Goal: Task Accomplishment & Management: Complete application form

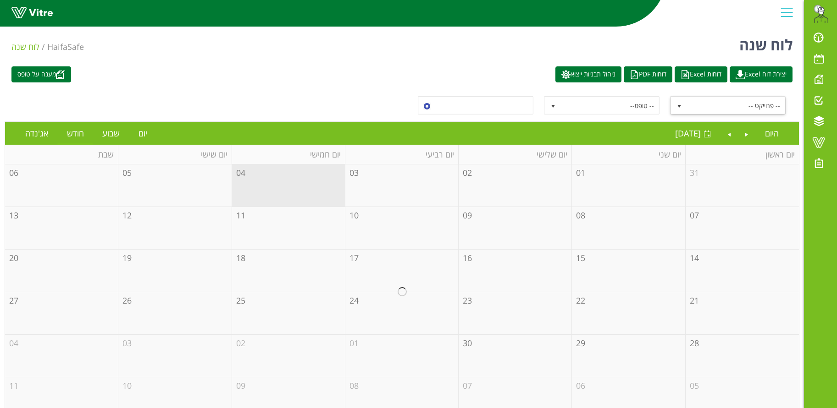
click at [679, 107] on span "select" at bounding box center [678, 106] width 7 height 7
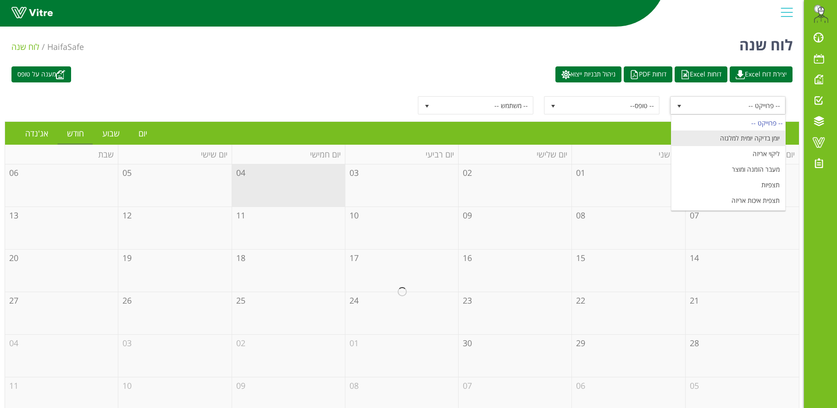
scroll to position [39, 0]
click at [762, 143] on li "ביקורת ציוד סובב אריזה K" at bounding box center [728, 145] width 114 height 16
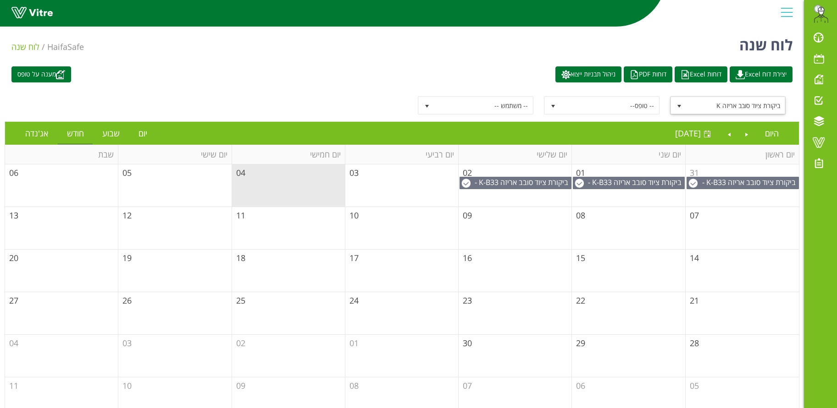
click at [681, 104] on span "select" at bounding box center [678, 106] width 7 height 7
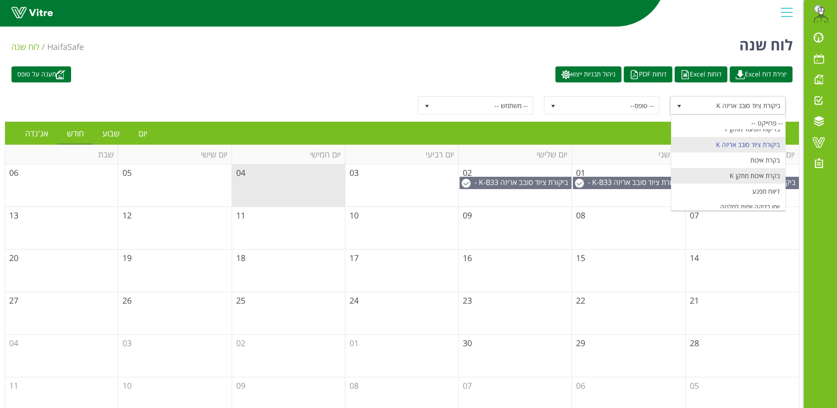
click at [760, 179] on li "בקרת איכות מתקן K" at bounding box center [728, 176] width 114 height 16
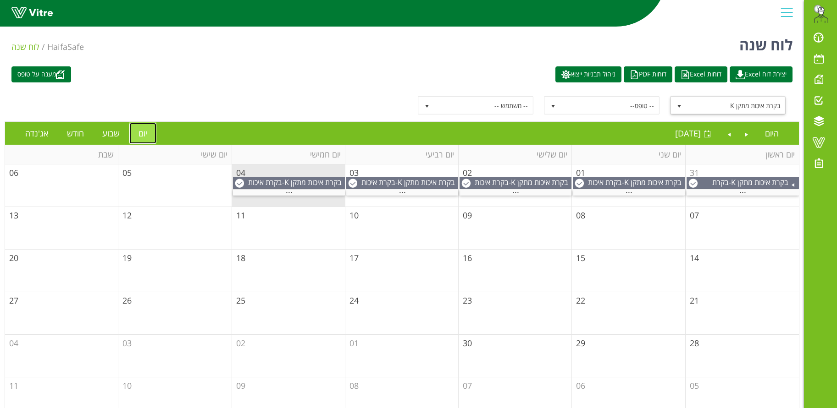
click at [143, 132] on link "יום" at bounding box center [142, 133] width 27 height 21
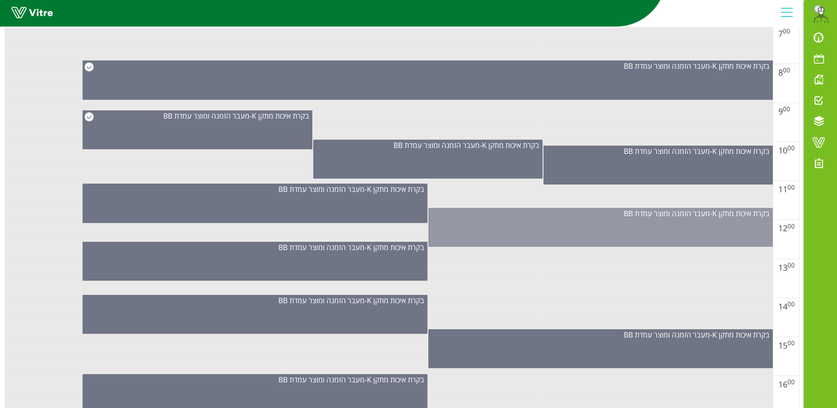
scroll to position [344, 0]
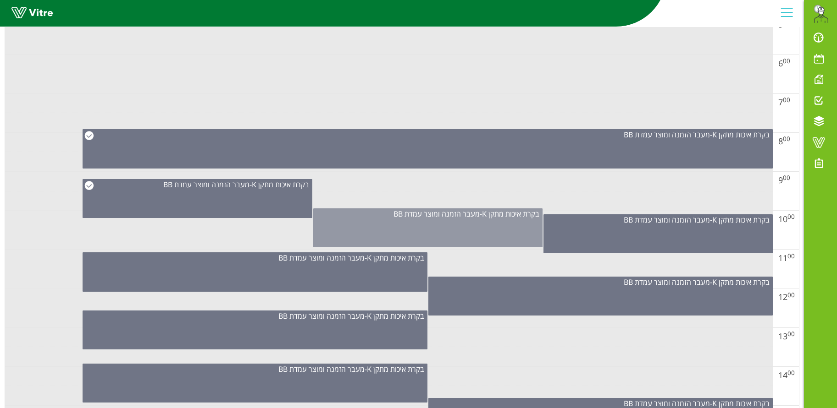
click at [512, 235] on div "בקרת איכות מתקן K - מעבר הזמנה ומוצר עמדת BB" at bounding box center [427, 228] width 229 height 39
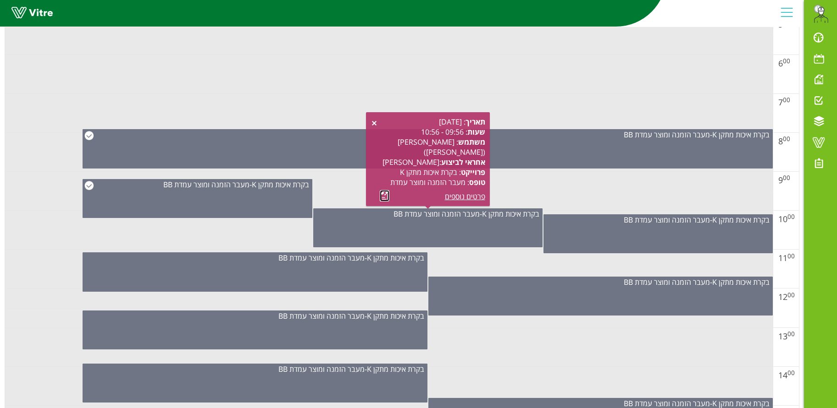
click at [383, 198] on link at bounding box center [385, 195] width 10 height 11
click at [386, 194] on link at bounding box center [385, 195] width 10 height 11
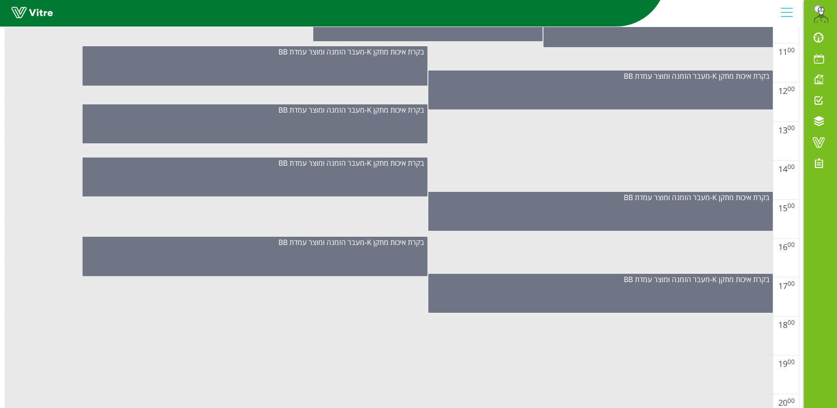
scroll to position [688, 0]
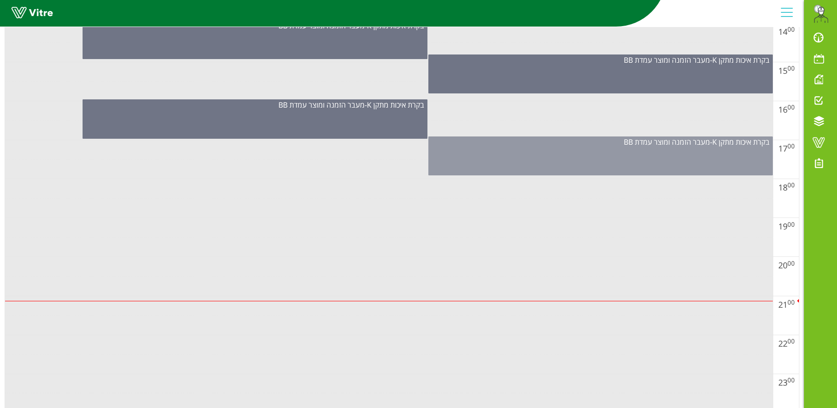
click at [582, 152] on div "בקרת איכות מתקן K - מעבר הזמנה ומוצר עמדת BB" at bounding box center [600, 156] width 344 height 39
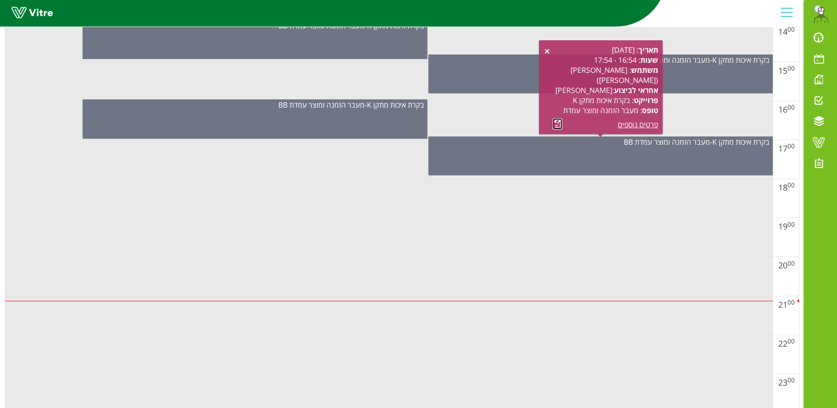
click at [556, 122] on link at bounding box center [557, 123] width 10 height 11
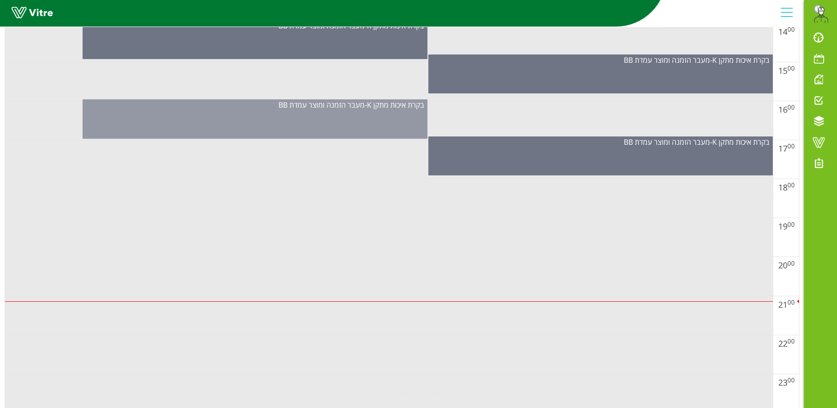
click at [361, 117] on div "בקרת איכות מתקן K - מעבר הזמנה ומוצר עמדת BB" at bounding box center [255, 118] width 344 height 39
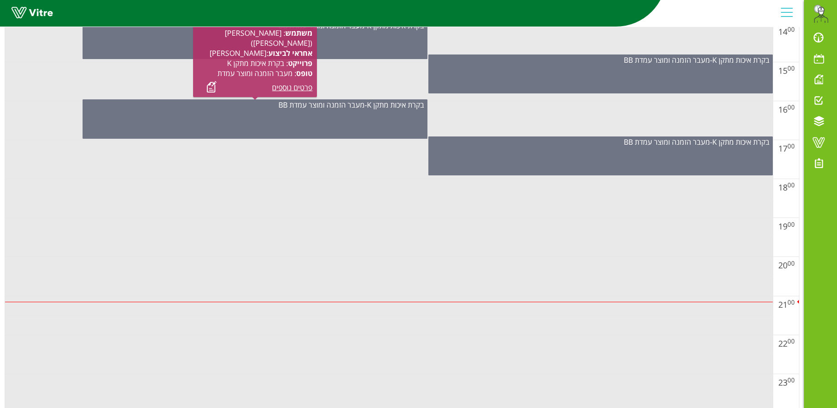
click at [209, 86] on link at bounding box center [212, 86] width 10 height 11
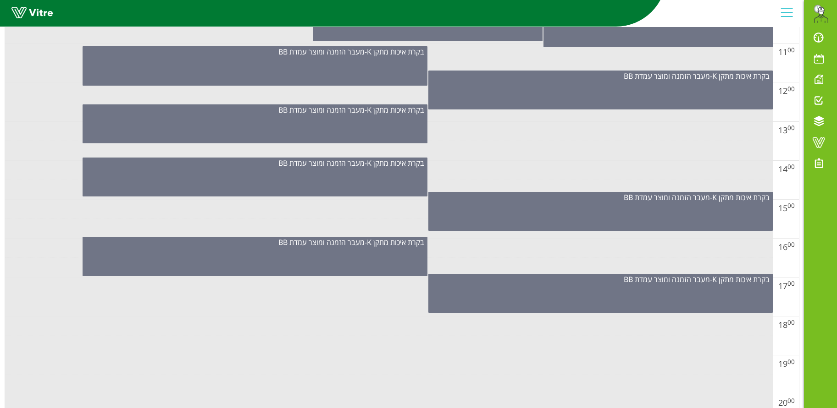
scroll to position [481, 0]
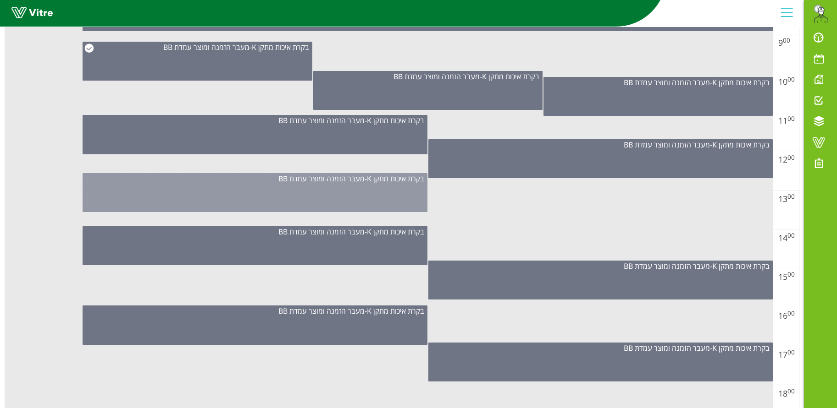
click at [344, 196] on div "בקרת איכות מתקן K - מעבר הזמנה ומוצר עמדת BB" at bounding box center [255, 192] width 344 height 39
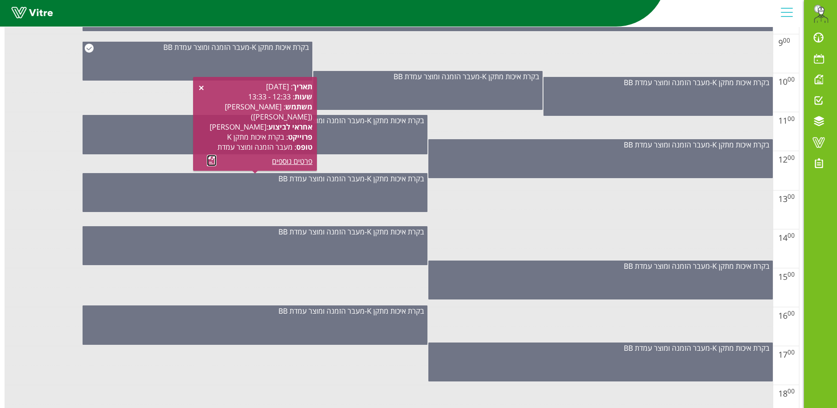
click at [212, 161] on link at bounding box center [212, 160] width 10 height 11
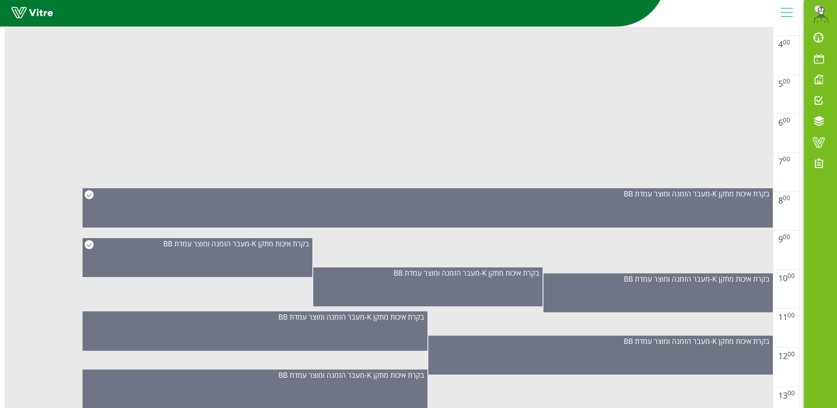
scroll to position [0, 0]
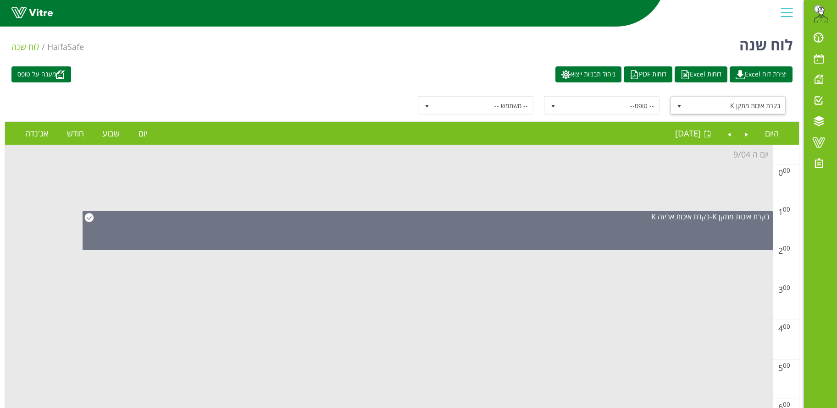
click at [760, 104] on span "בקרת איכות מתקן K" at bounding box center [736, 105] width 98 height 17
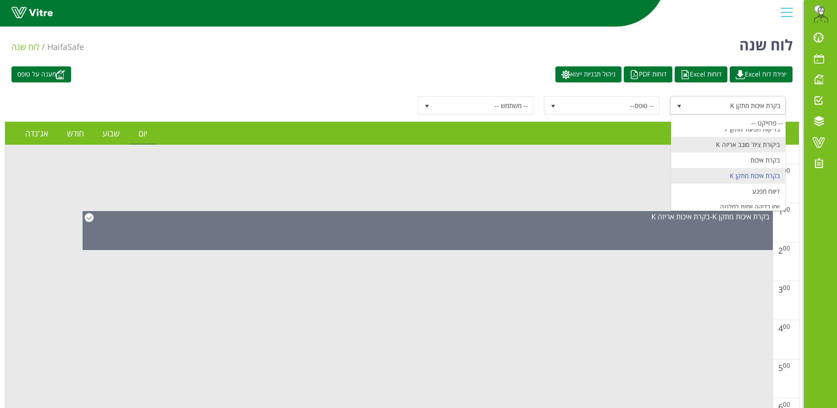
scroll to position [108, 0]
click at [748, 172] on li "מעבר הזמנה ומוצר" at bounding box center [728, 170] width 114 height 16
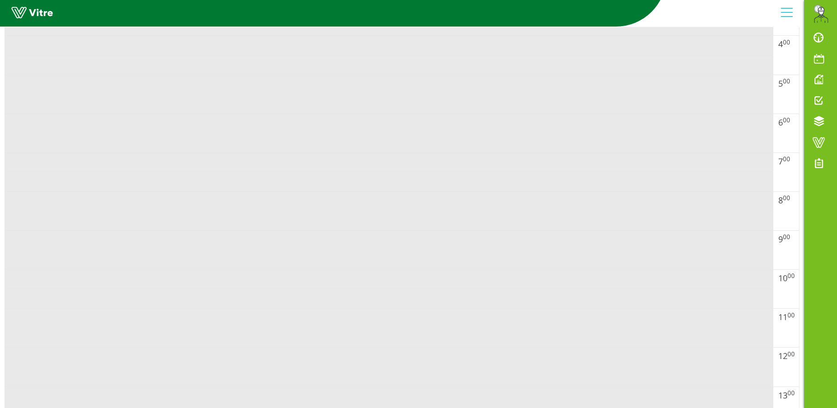
scroll to position [0, 0]
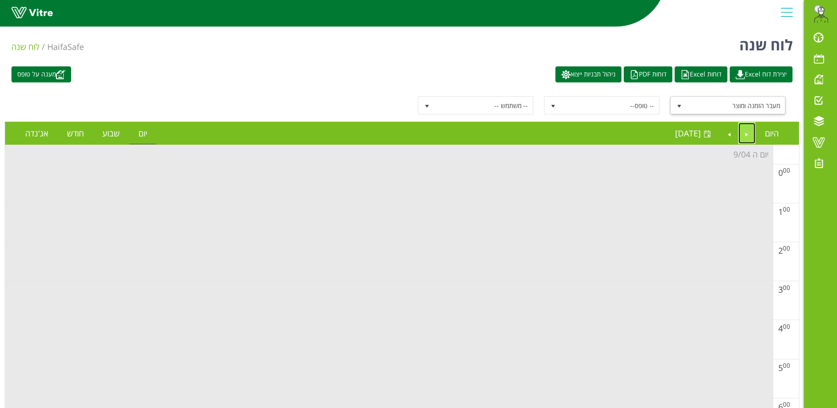
click at [746, 134] on link "Previous" at bounding box center [746, 133] width 17 height 21
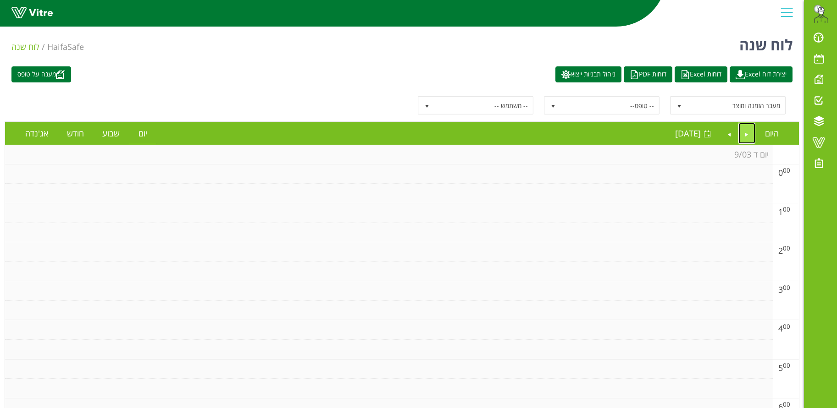
click at [748, 139] on link "Previous" at bounding box center [746, 133] width 17 height 21
click at [678, 106] on span "select" at bounding box center [678, 106] width 7 height 7
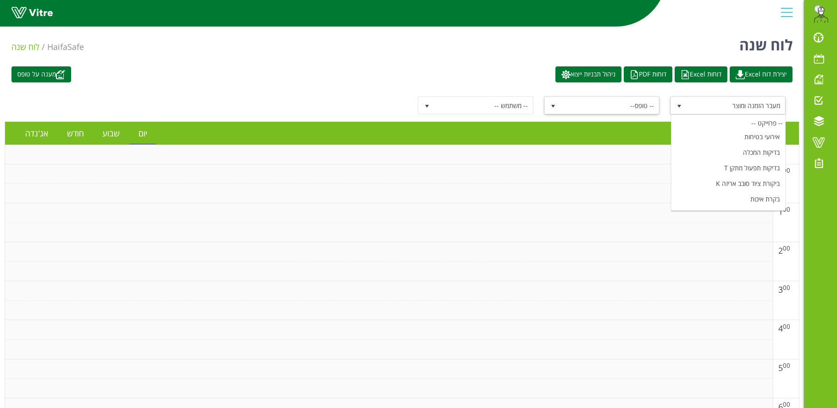
click at [612, 110] on span "-- טופס--" at bounding box center [610, 105] width 98 height 17
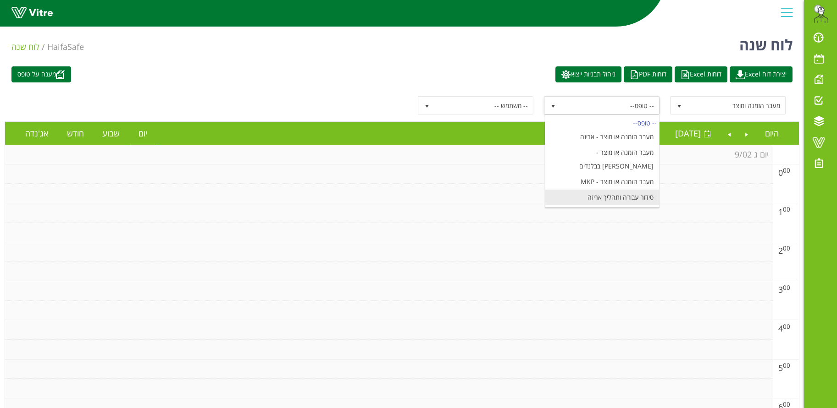
click at [621, 190] on li "סידור עבודה ותהליך אריזה" at bounding box center [602, 198] width 114 height 16
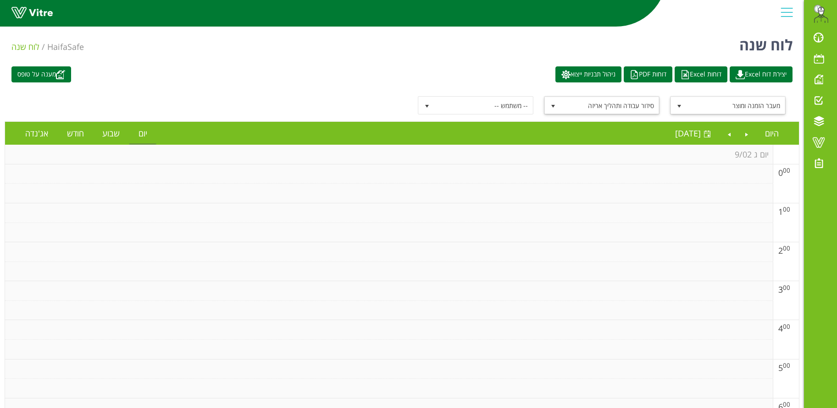
click at [678, 109] on span "select" at bounding box center [678, 106] width 7 height 7
click at [503, 107] on span "-- משתמש --" at bounding box center [484, 105] width 98 height 17
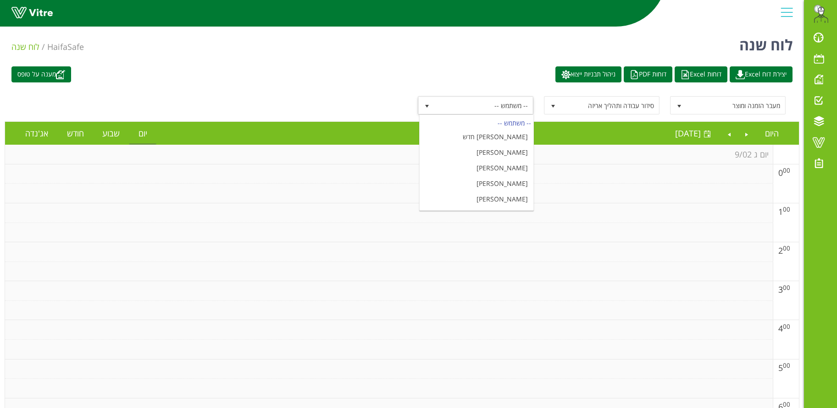
click at [503, 107] on span "-- משתמש --" at bounding box center [484, 105] width 98 height 17
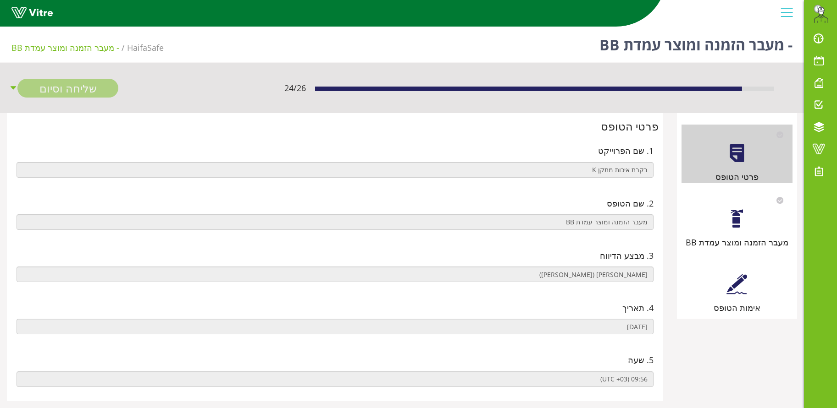
click at [734, 216] on div at bounding box center [736, 219] width 21 height 21
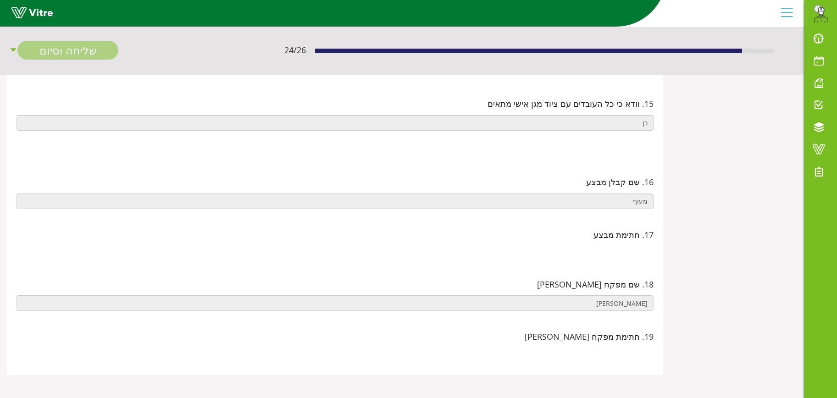
scroll to position [12531, 0]
drag, startPoint x: 641, startPoint y: 233, endPoint x: 525, endPoint y: 224, distance: 116.3
click at [525, 327] on div "19. חתימת מפקח אריזה" at bounding box center [335, 345] width 642 height 36
drag, startPoint x: 525, startPoint y: 224, endPoint x: 571, endPoint y: 234, distance: 46.9
click at [571, 330] on div "19. חתימת מפקח אריזה" at bounding box center [335, 336] width 637 height 13
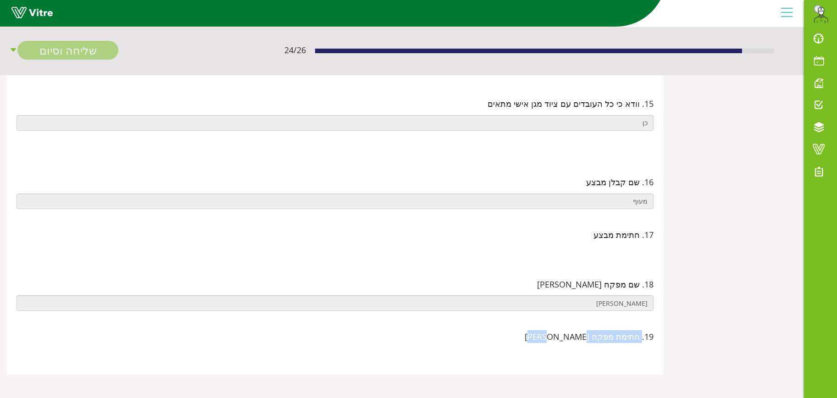
click at [653, 355] on img at bounding box center [653, 355] width 0 height 0
click at [656, 320] on div "19. חתימת מפקח אריזה" at bounding box center [334, 345] width 647 height 50
drag, startPoint x: 652, startPoint y: 232, endPoint x: 497, endPoint y: 217, distance: 155.2
click at [497, 320] on div "19. חתימת מפקח אריזה" at bounding box center [334, 345] width 647 height 50
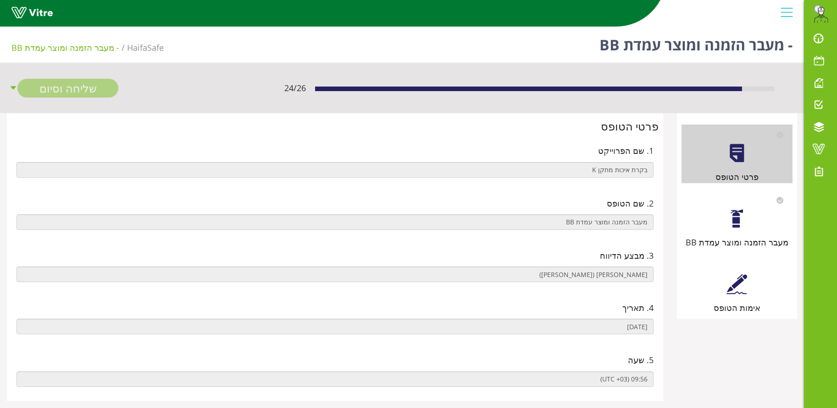
click at [739, 286] on div at bounding box center [736, 284] width 21 height 21
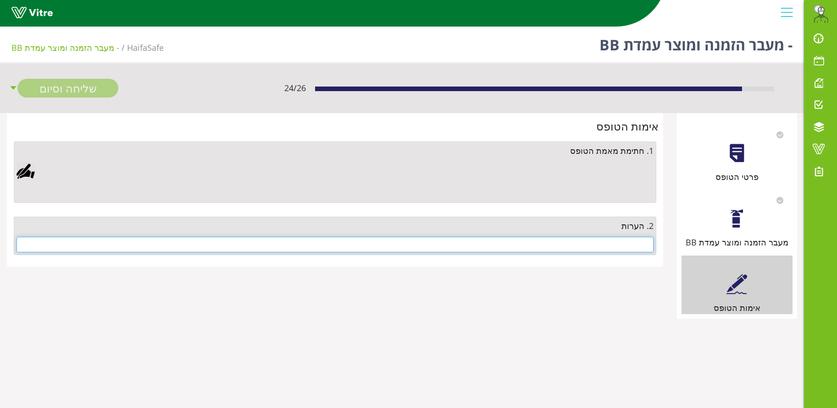
click at [574, 245] on input "text" at bounding box center [335, 245] width 637 height 16
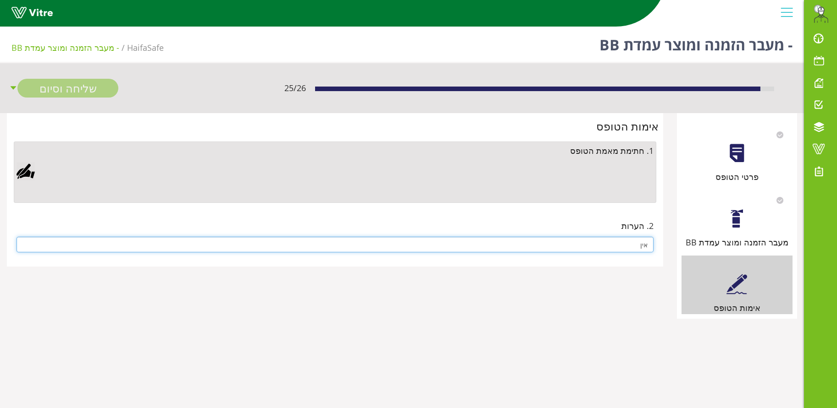
type input "אין"
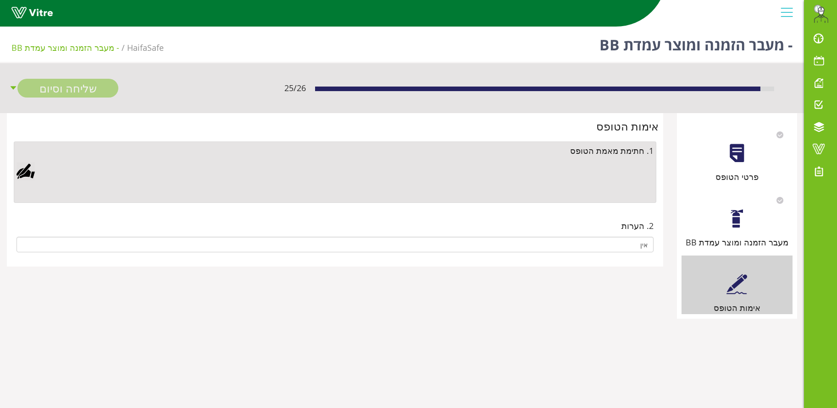
click at [23, 174] on div at bounding box center [26, 171] width 18 height 18
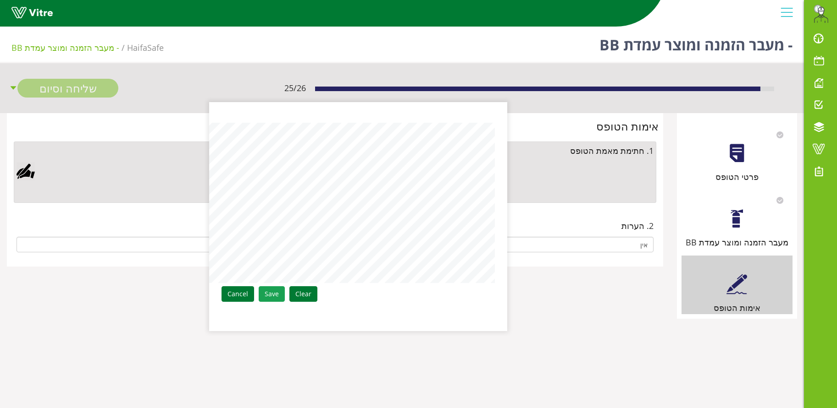
click at [269, 294] on link "Save" at bounding box center [272, 294] width 26 height 16
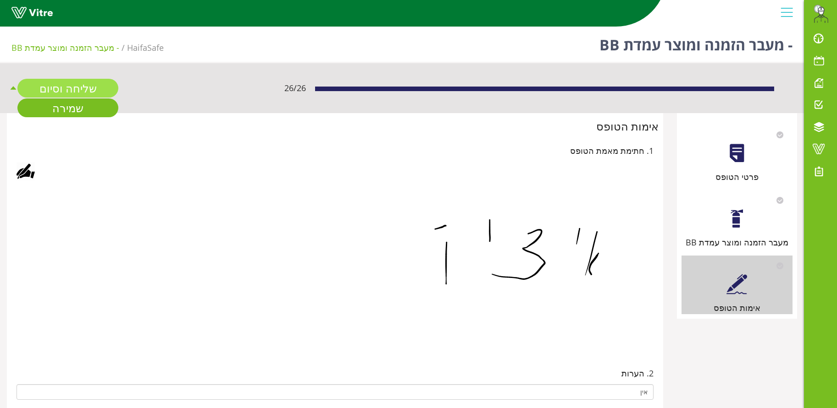
click at [63, 85] on link "שליחה וסיום" at bounding box center [67, 88] width 101 height 19
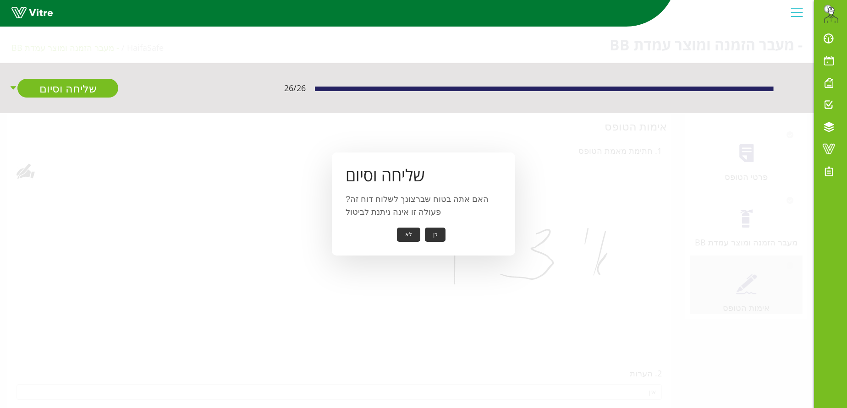
click at [436, 234] on button "כן" at bounding box center [435, 235] width 21 height 14
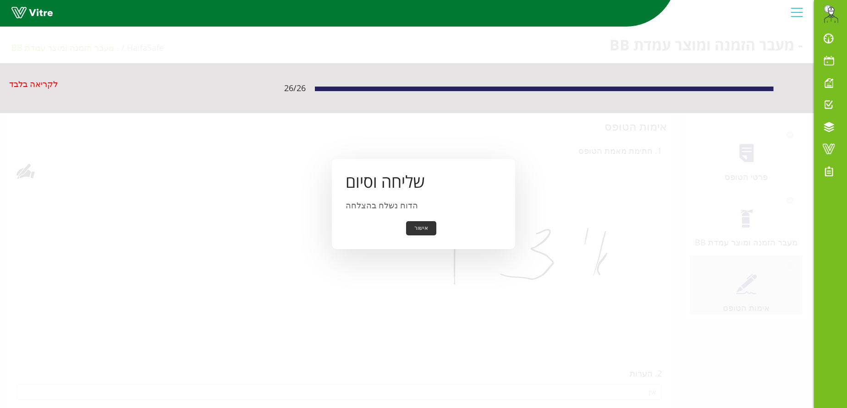
click at [422, 232] on button "אישור" at bounding box center [421, 228] width 30 height 14
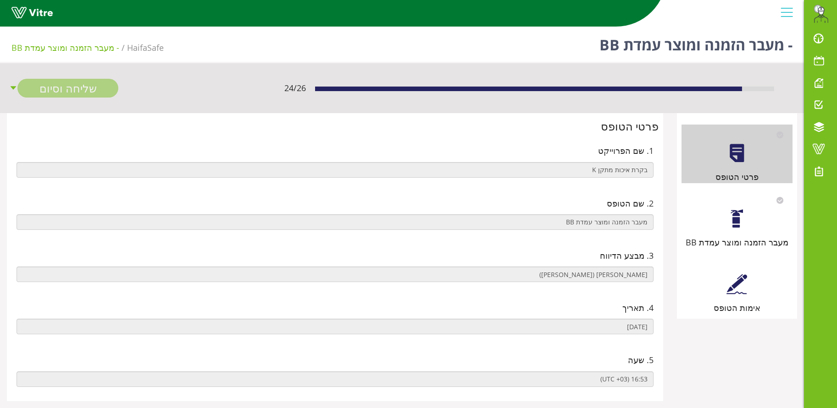
click at [730, 221] on div at bounding box center [736, 219] width 21 height 21
click at [733, 220] on div at bounding box center [736, 219] width 21 height 21
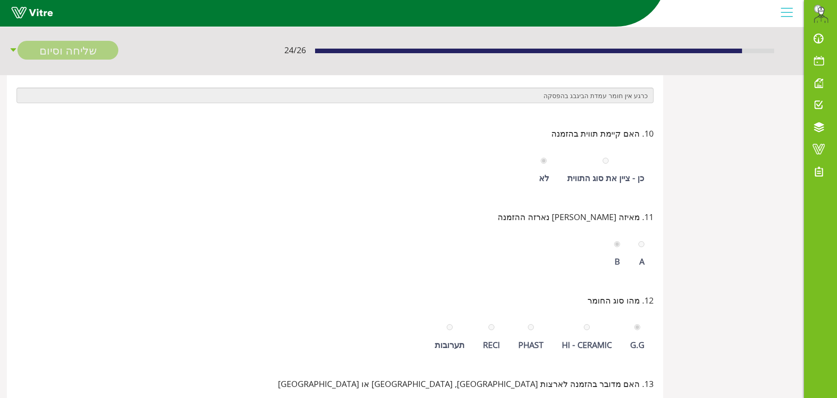
scroll to position [359, 0]
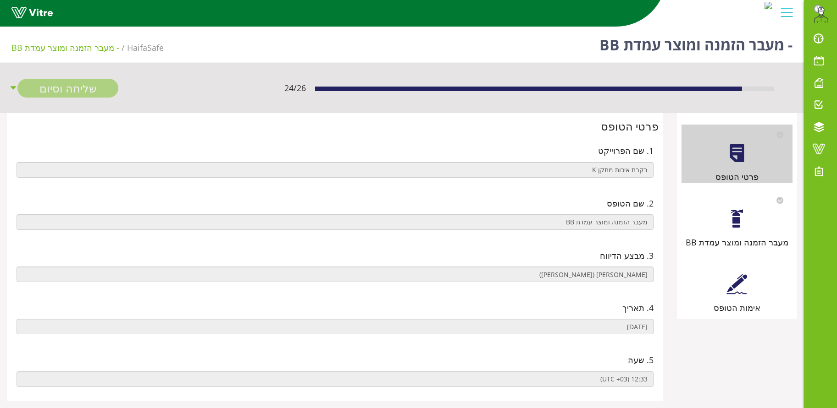
click at [733, 219] on div at bounding box center [736, 219] width 21 height 21
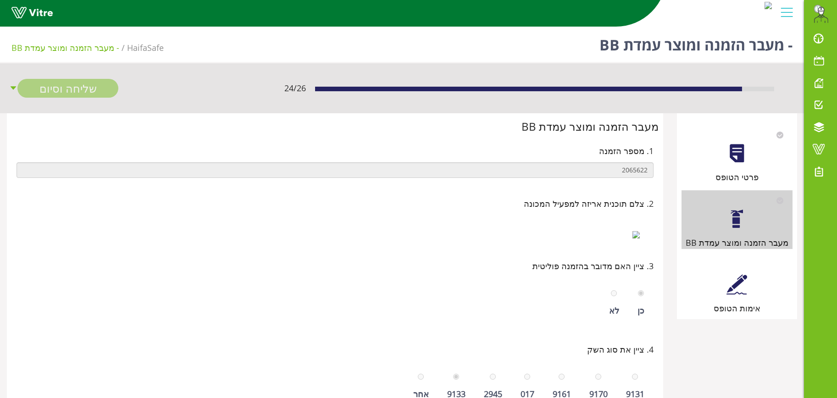
click at [739, 280] on div at bounding box center [736, 284] width 21 height 21
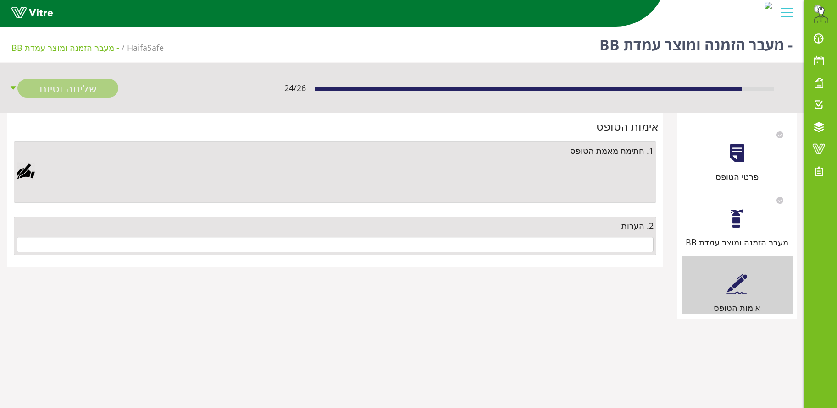
drag, startPoint x: 585, startPoint y: 235, endPoint x: 585, endPoint y: 248, distance: 12.4
click at [585, 238] on div "2. הערות" at bounding box center [335, 236] width 642 height 39
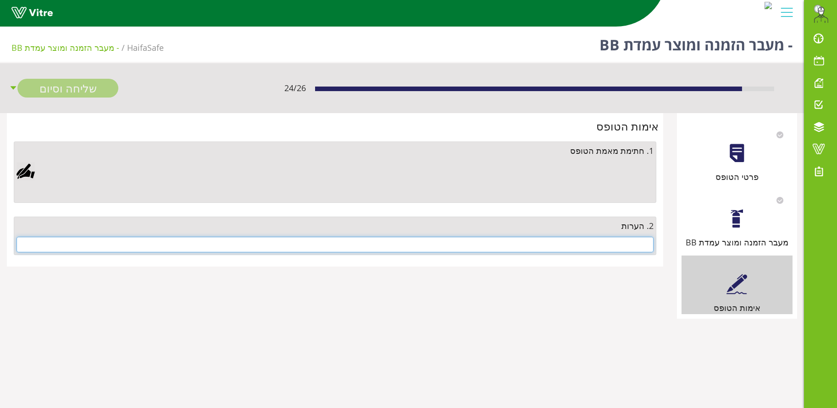
click at [585, 249] on input "text" at bounding box center [335, 245] width 637 height 16
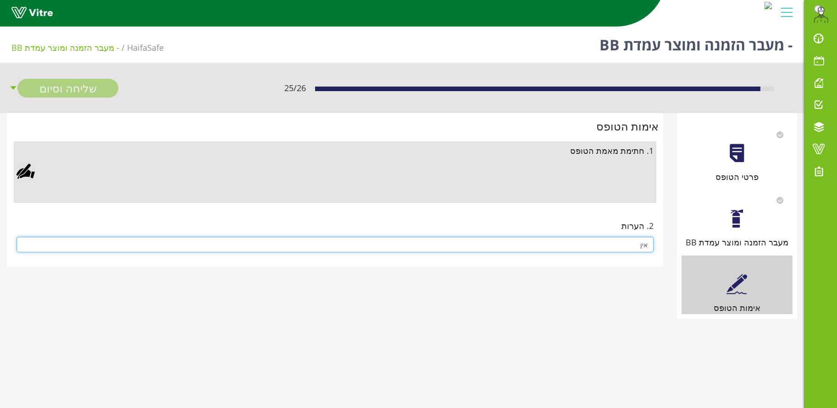
type input "אין"
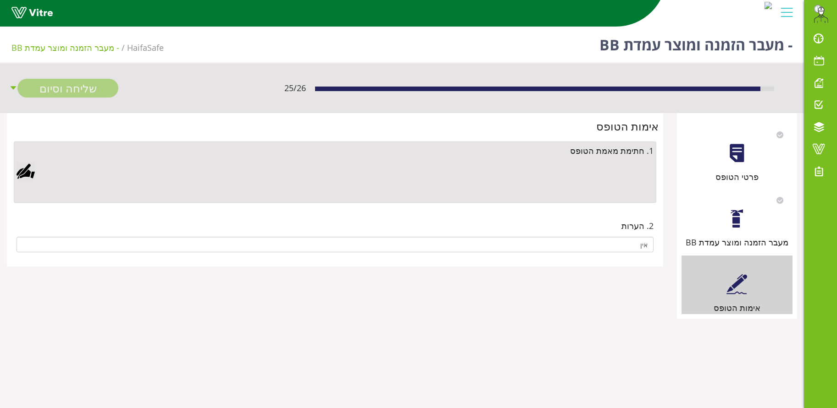
click at [24, 170] on div at bounding box center [26, 171] width 18 height 18
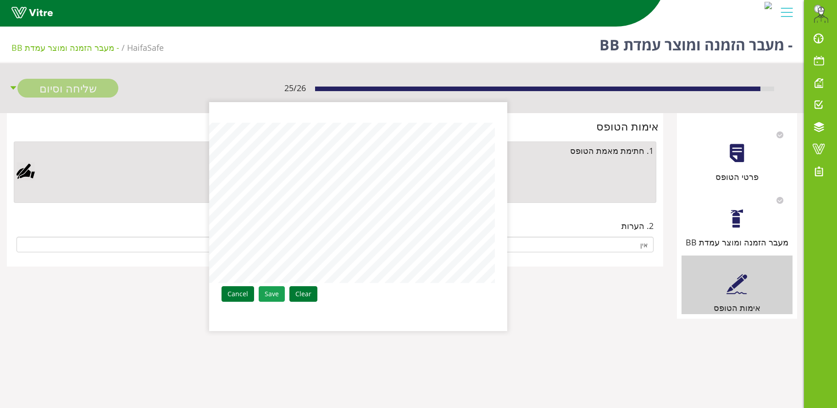
click at [266, 293] on link "Save" at bounding box center [272, 294] width 26 height 16
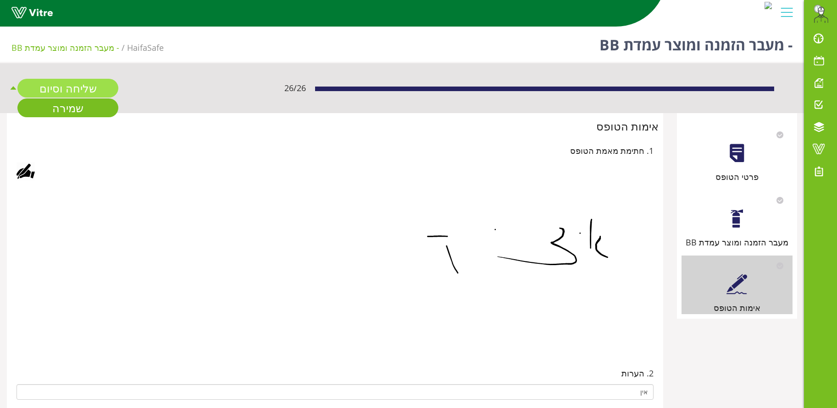
click at [97, 92] on link "שליחה וסיום" at bounding box center [67, 88] width 101 height 19
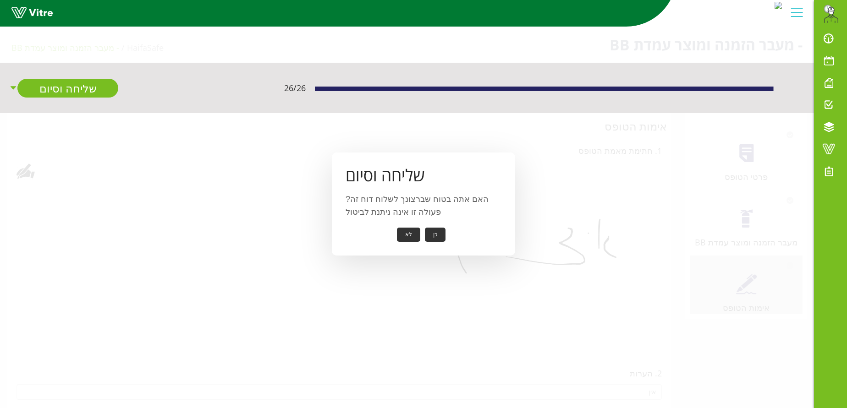
click at [440, 229] on button "כן" at bounding box center [435, 235] width 21 height 14
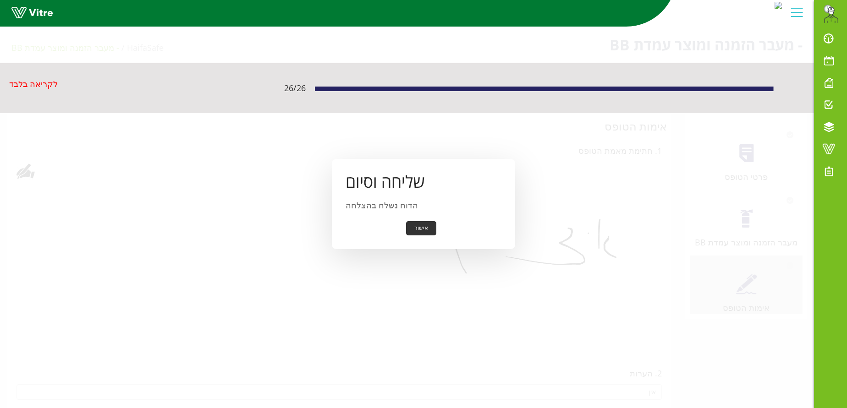
click at [425, 224] on button "אישור" at bounding box center [421, 228] width 30 height 14
